Goal: Information Seeking & Learning: Learn about a topic

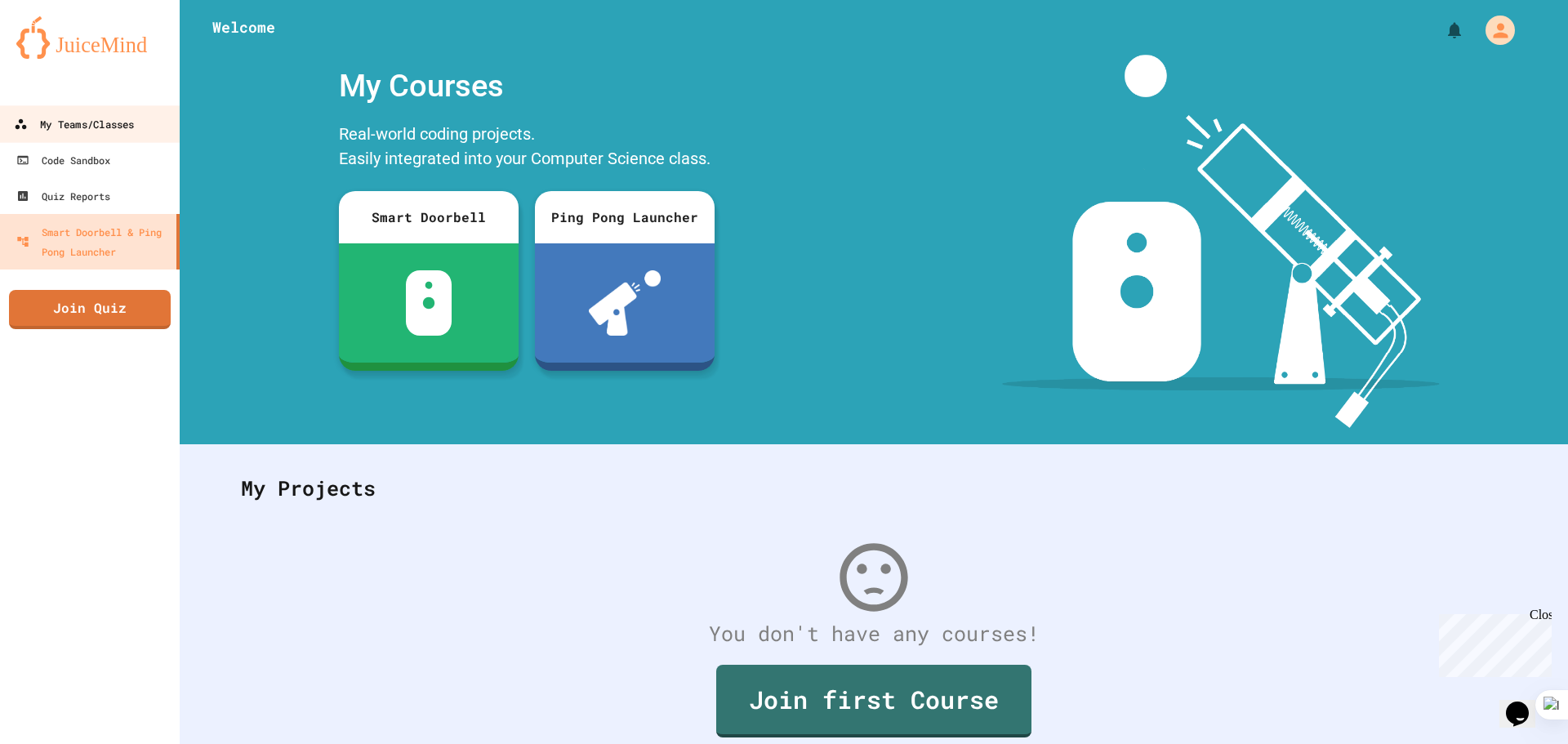
click at [122, 113] on link "My Teams/Classes" at bounding box center [90, 124] width 186 height 37
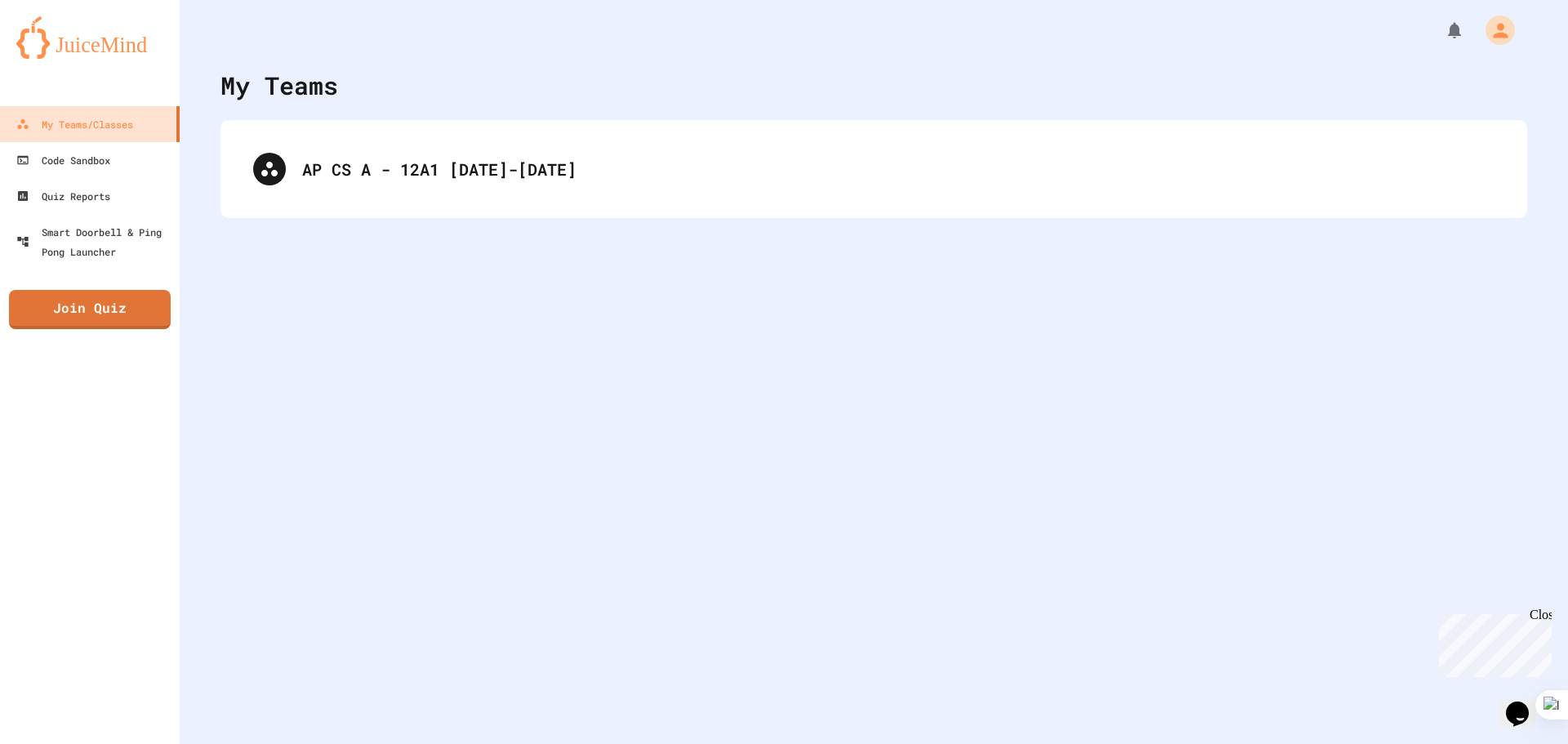
click at [684, 201] on div "AP CS A - 12A1 [DATE]-[DATE]" at bounding box center [874, 169] width 1307 height 98
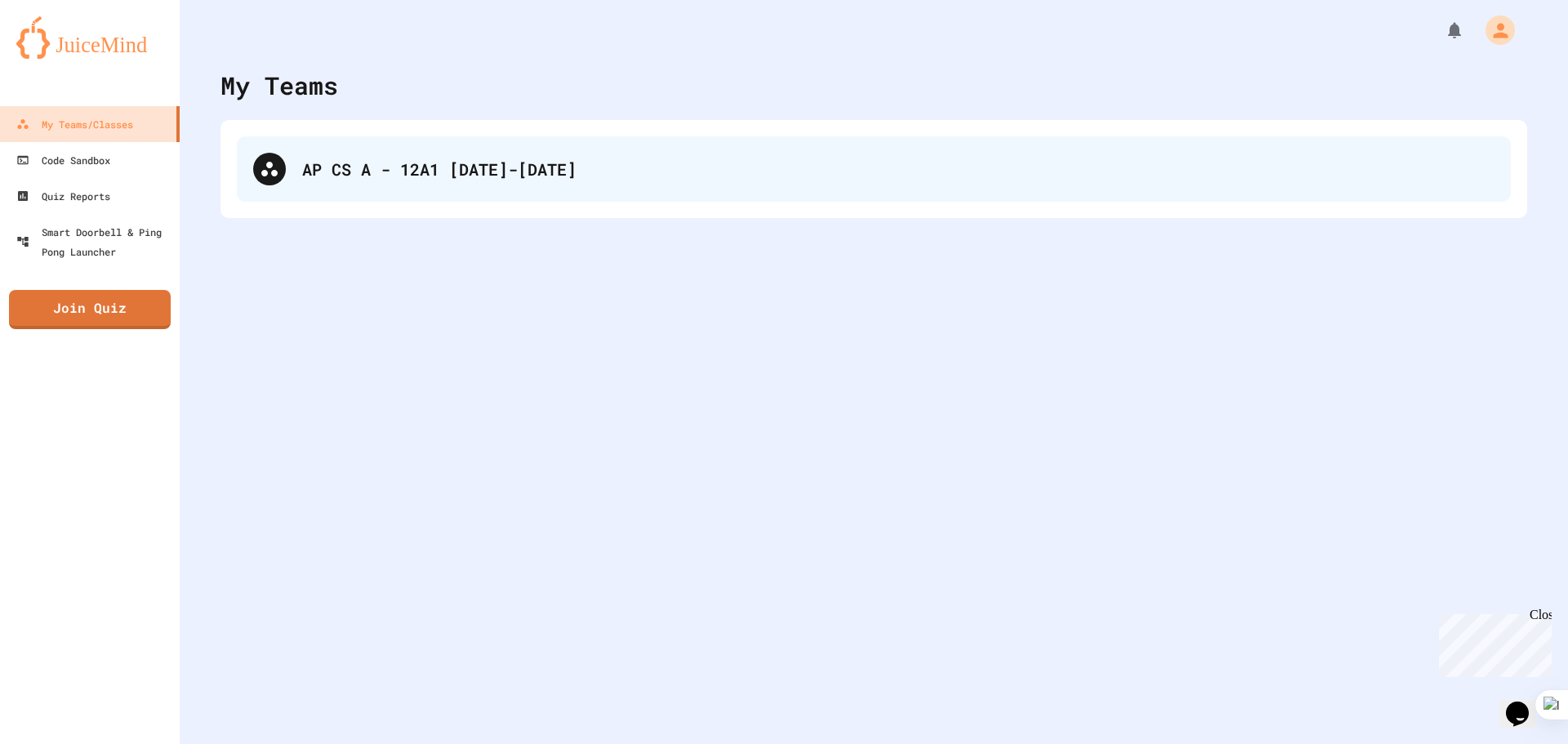
click at [667, 184] on div "AP CS A - 12A1 [DATE]-[DATE]" at bounding box center [873, 169] width 1274 height 66
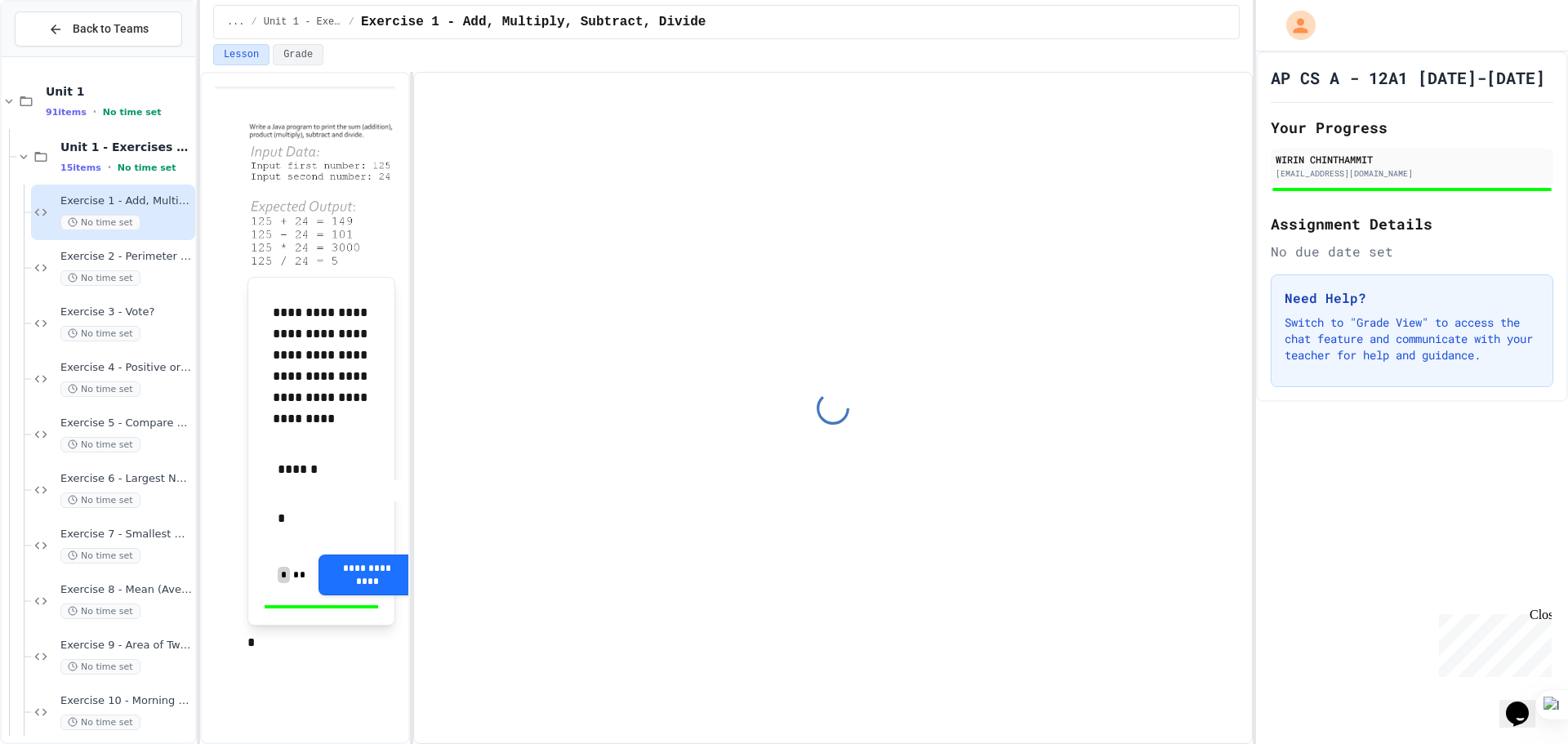
type input "**********"
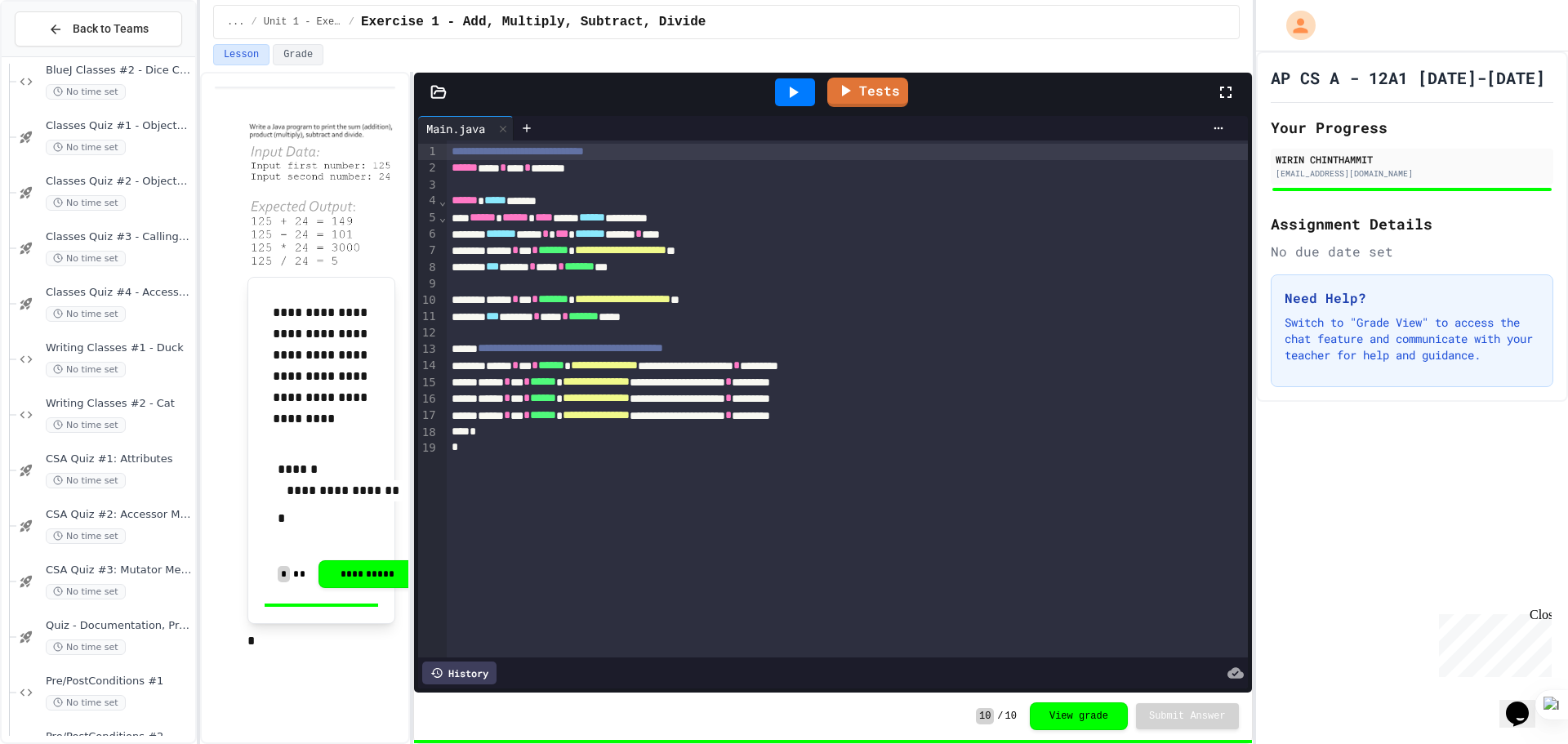
scroll to position [3514, 0]
click at [157, 699] on div "Project #3 - URL Class No time set" at bounding box center [119, 698] width 146 height 36
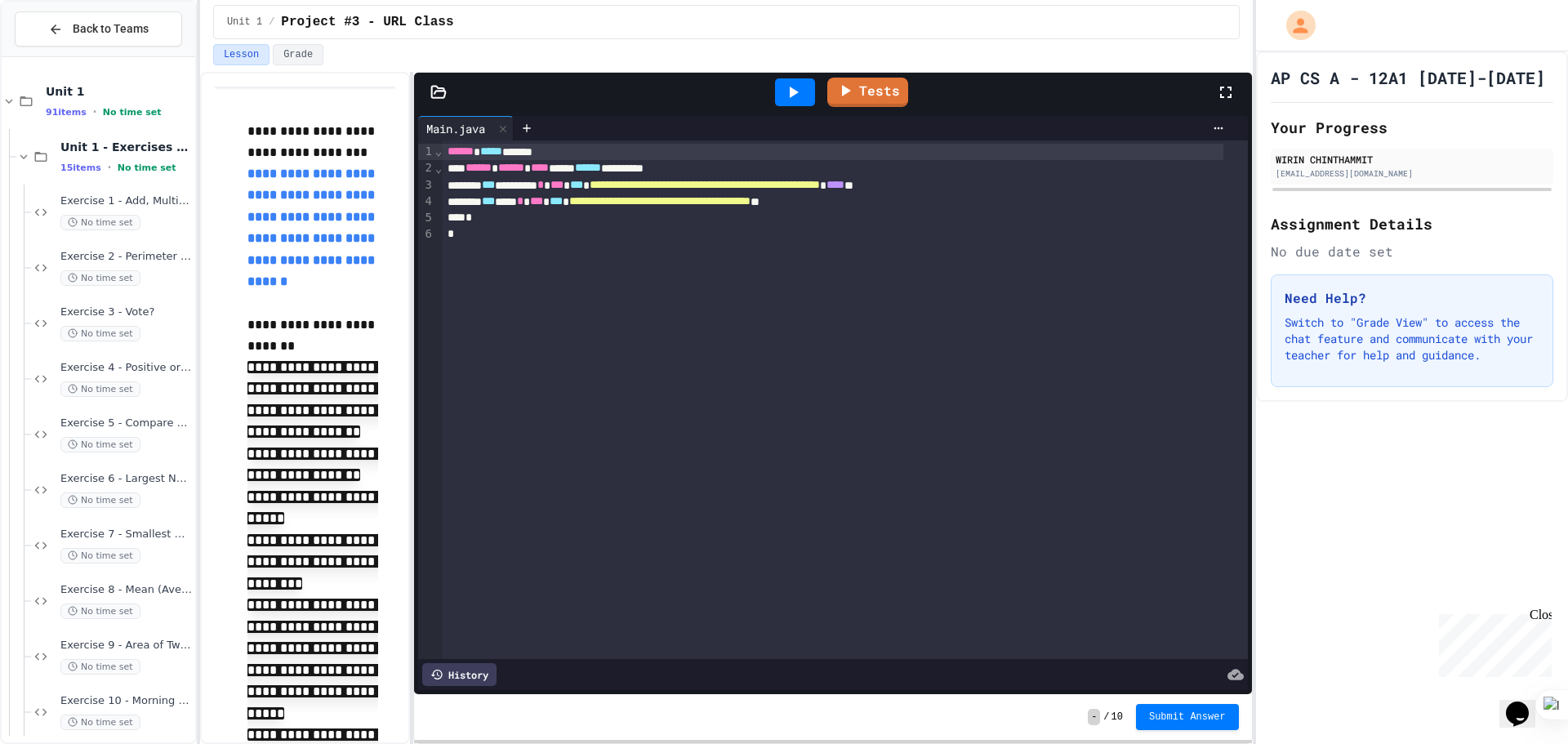
drag, startPoint x: 95, startPoint y: 294, endPoint x: 859, endPoint y: 379, distance: 768.7
click at [954, 380] on div "**********" at bounding box center [845, 399] width 805 height 518
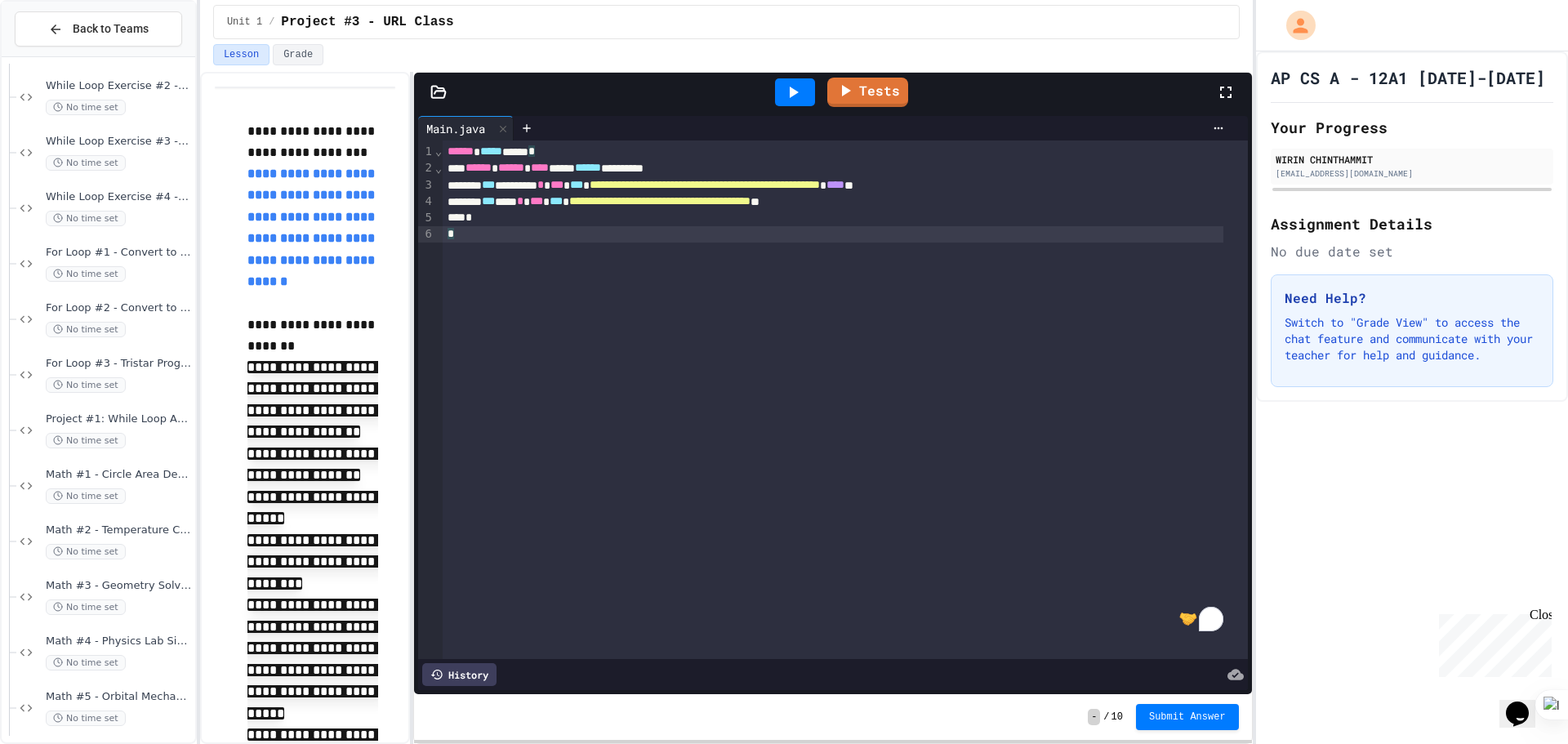
scroll to position [1308, 0]
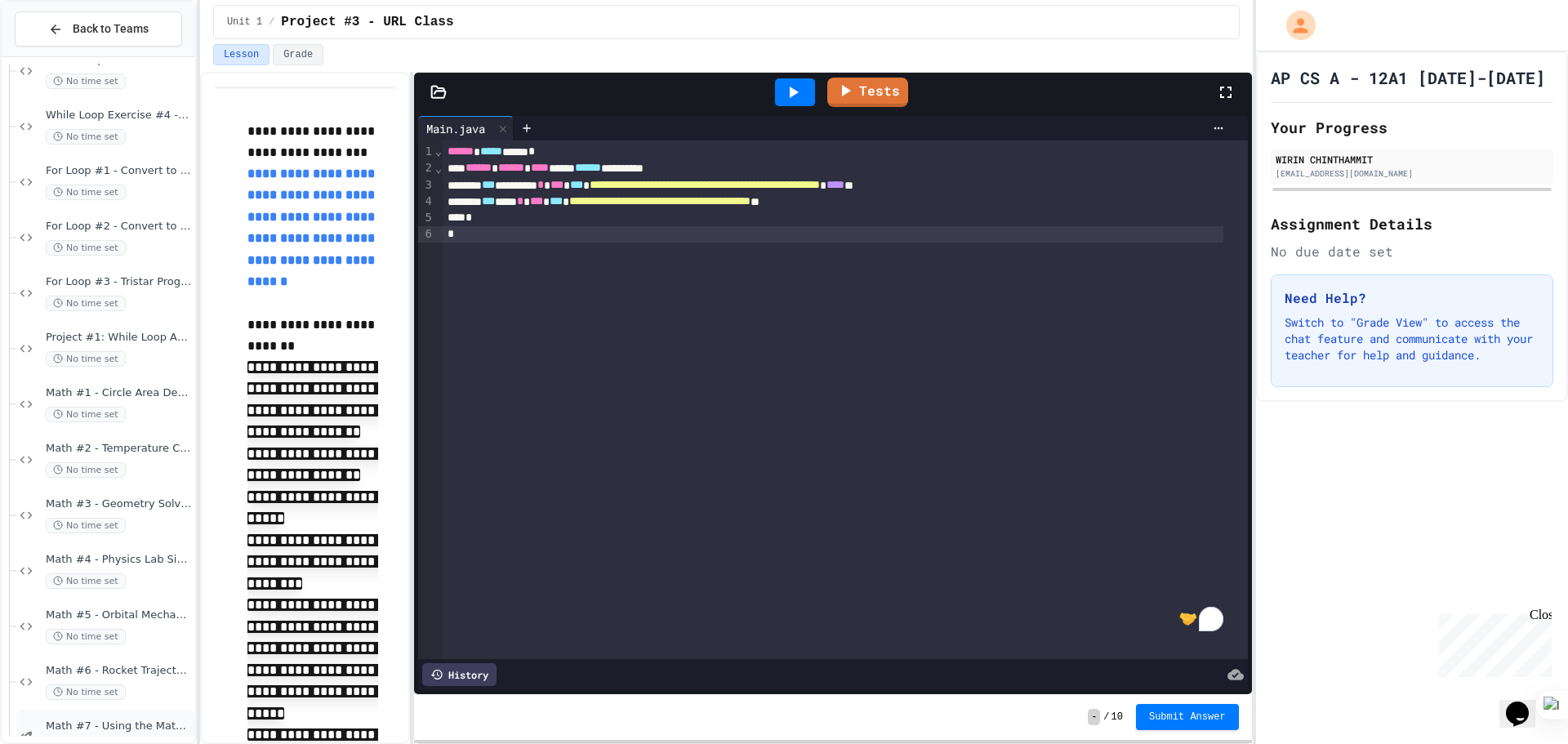
click at [135, 731] on span "Math #7 - Using the Math Class (medium)" at bounding box center [119, 726] width 146 height 14
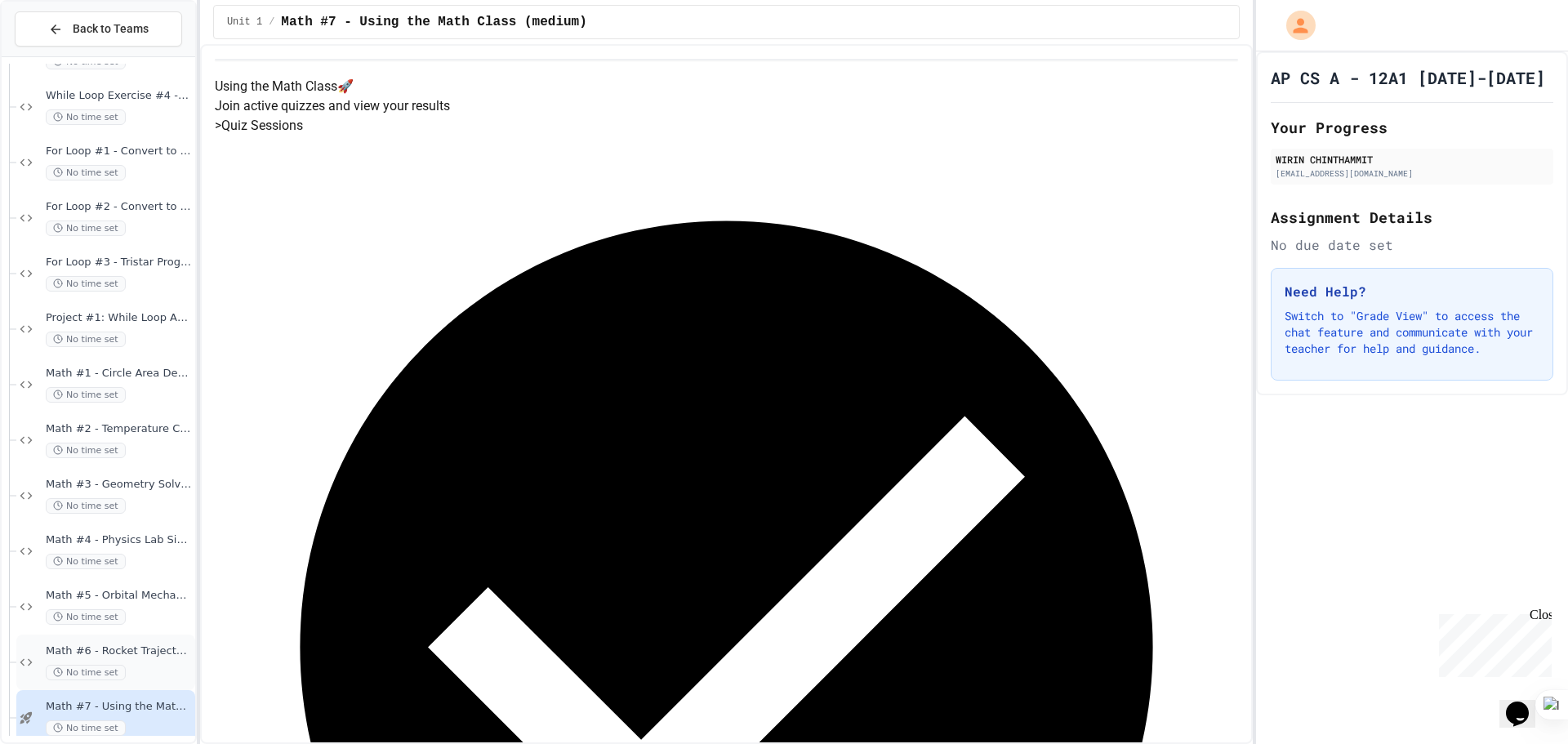
click at [127, 664] on div "Math #6 - Rocket Trajectory Calculator No time set" at bounding box center [119, 663] width 146 height 36
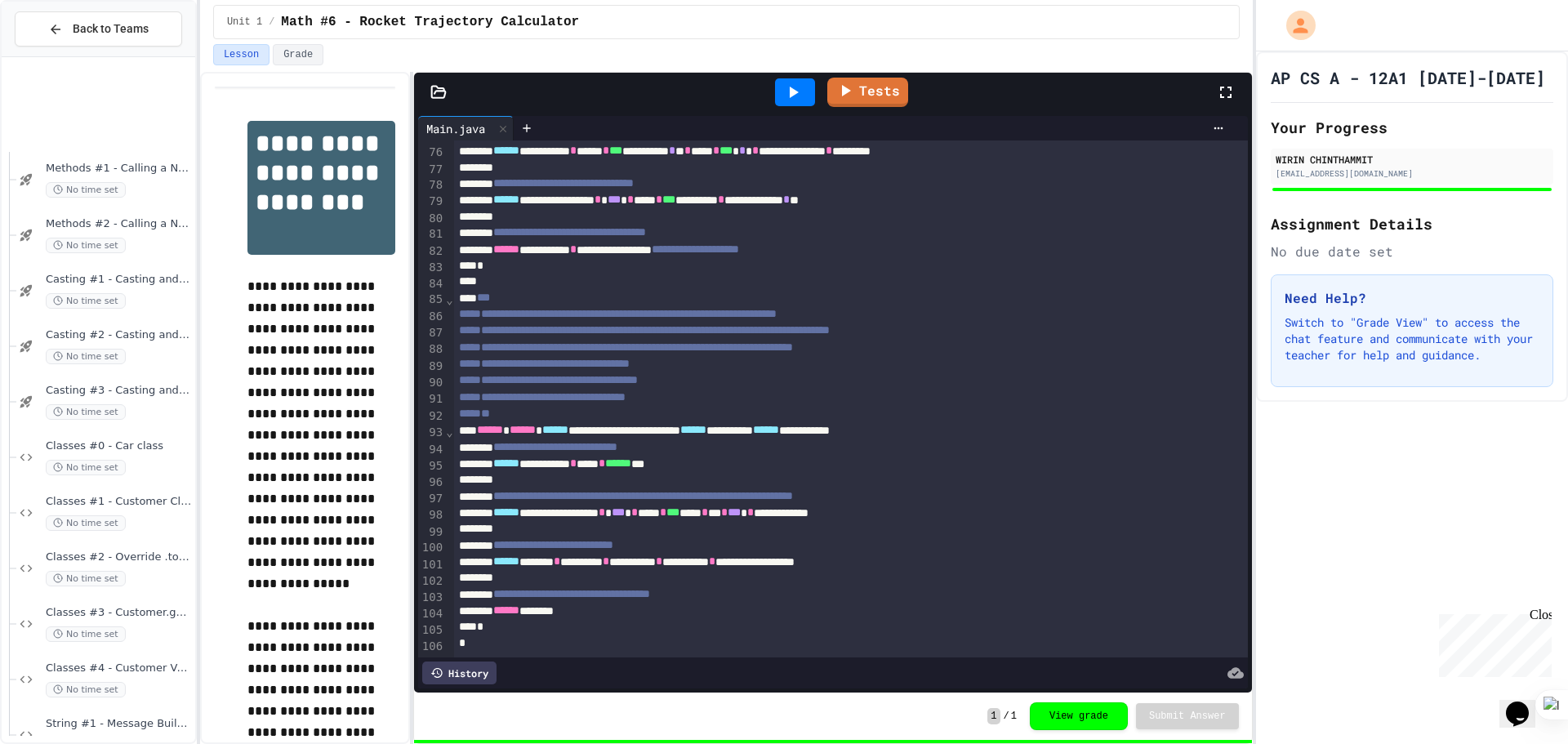
scroll to position [2390, 0]
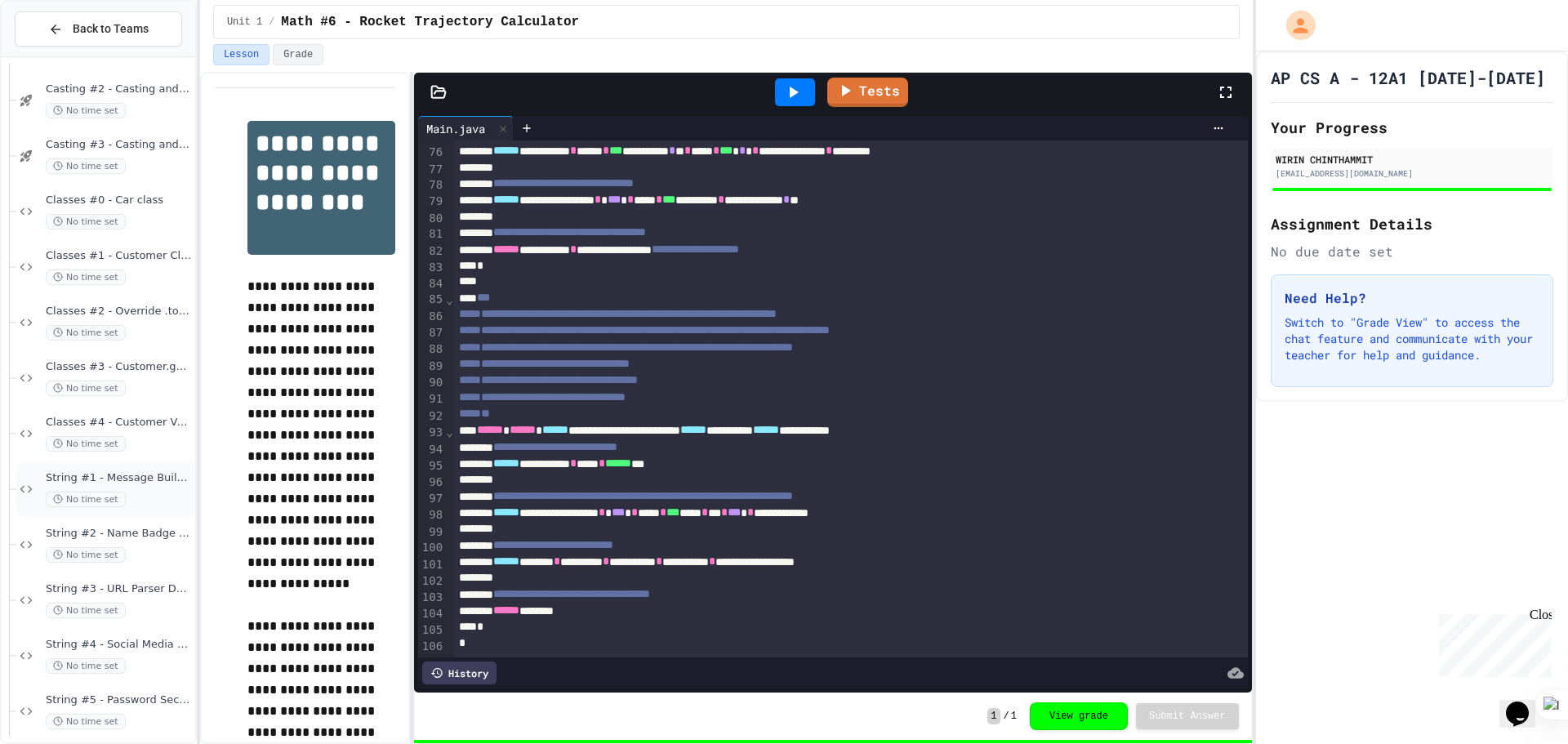
click at [160, 481] on span "String #1 - Message Builder Fix" at bounding box center [119, 478] width 146 height 14
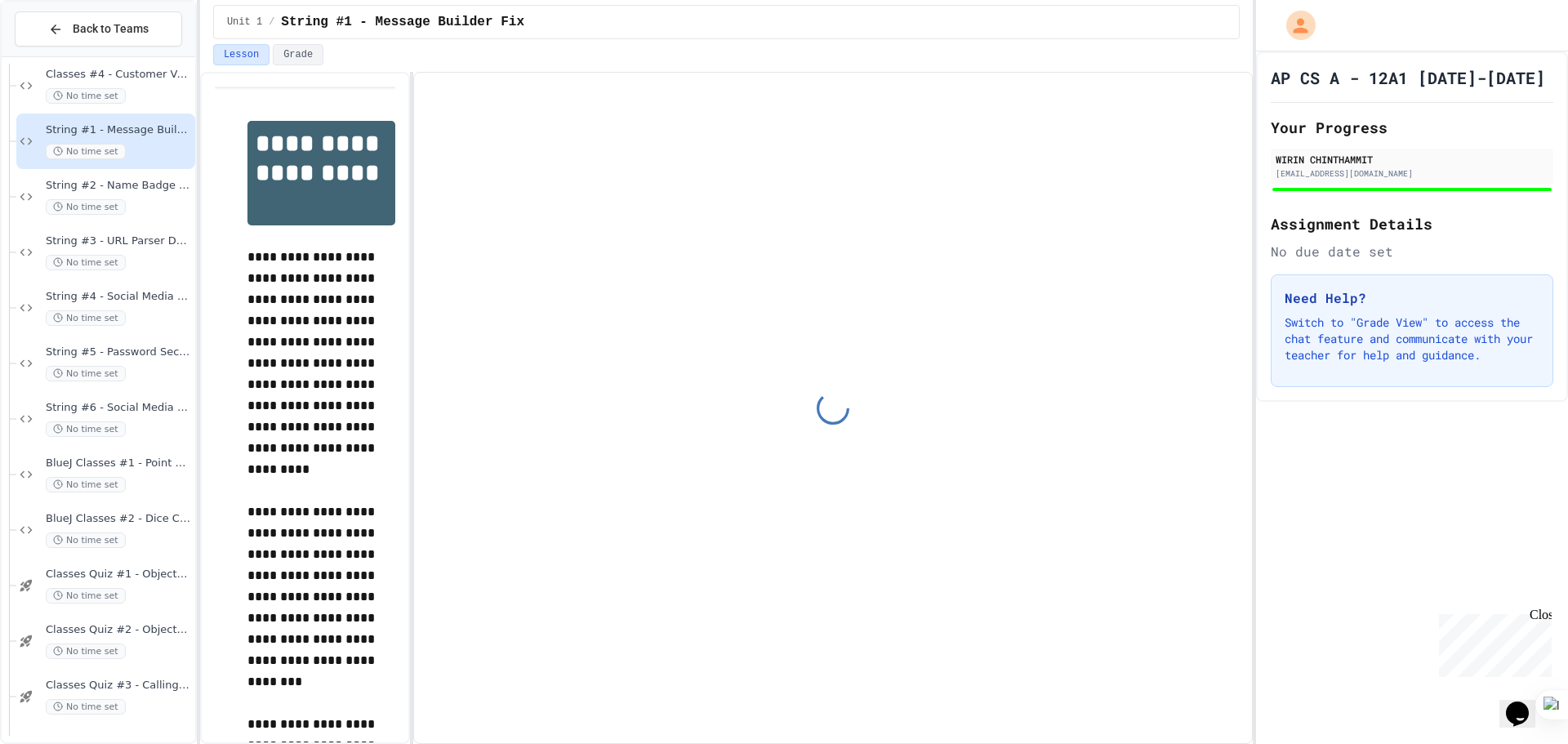
scroll to position [2716, 0]
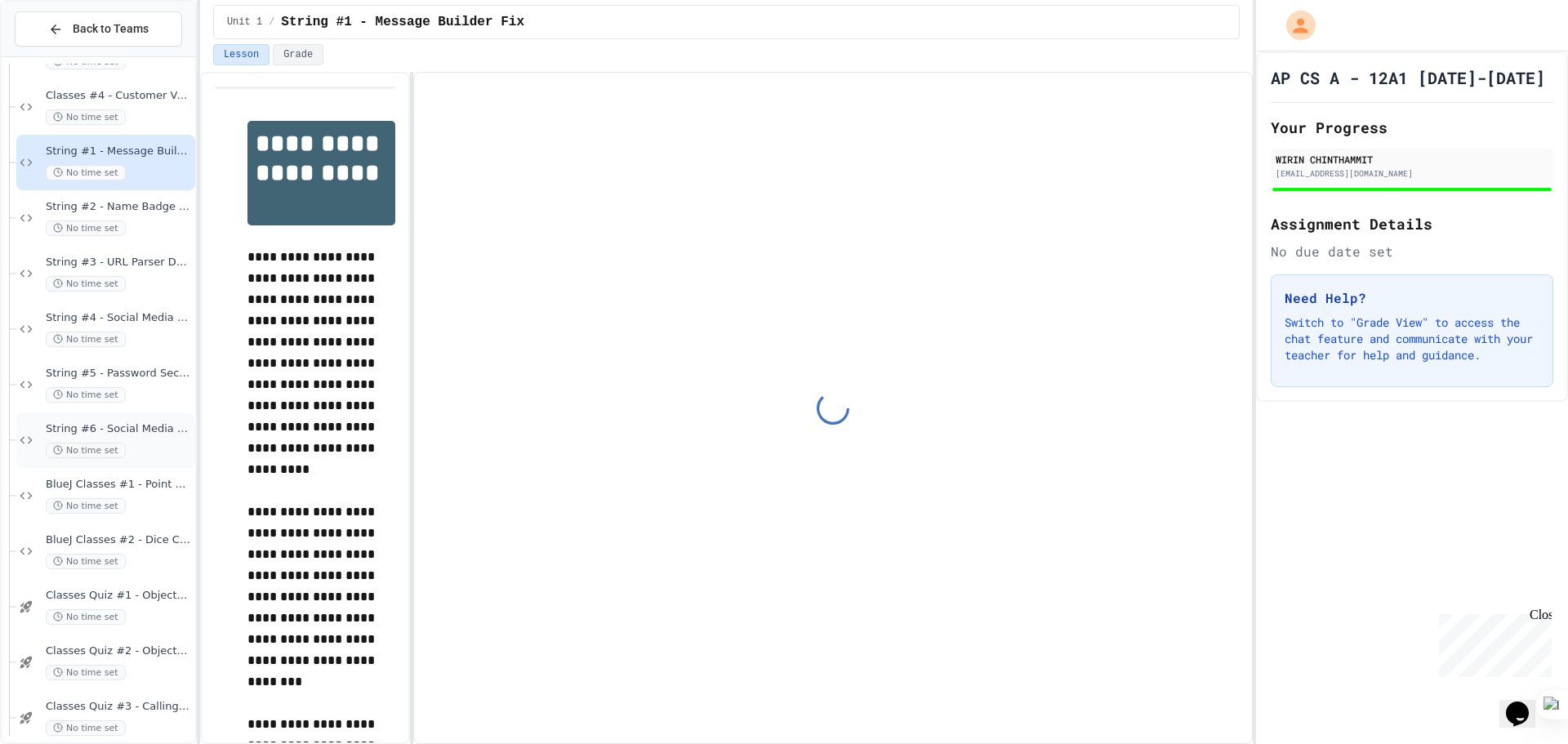
click at [155, 445] on div "No time set" at bounding box center [119, 450] width 146 height 16
